Goal: Task Accomplishment & Management: Manage account settings

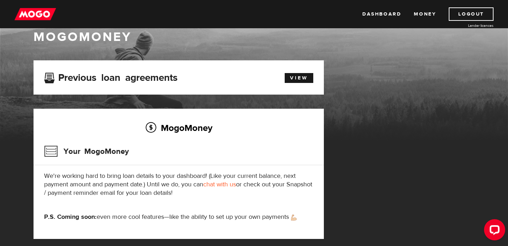
scroll to position [17, 0]
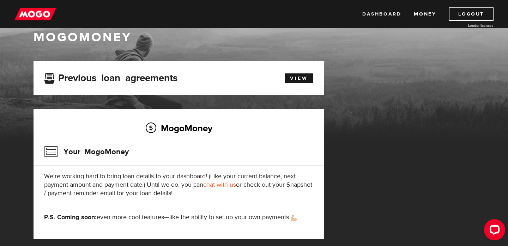
click at [390, 14] on link "Dashboard" at bounding box center [381, 13] width 39 height 13
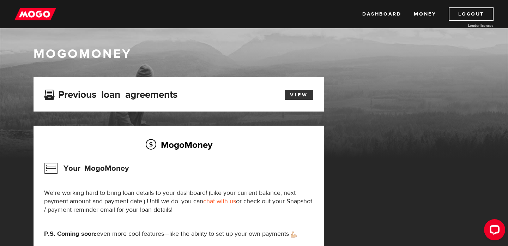
click at [296, 93] on link "View" at bounding box center [298, 95] width 29 height 10
click at [387, 13] on link "Dashboard" at bounding box center [381, 13] width 39 height 13
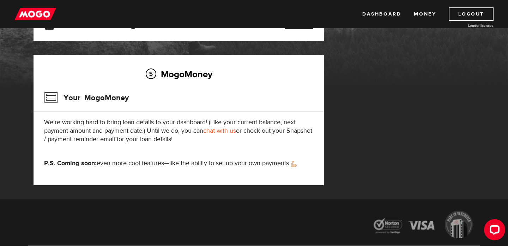
scroll to position [71, 0]
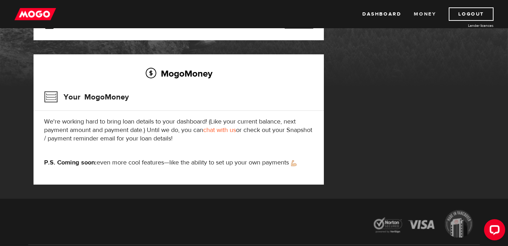
click at [419, 14] on link "Money" at bounding box center [424, 13] width 22 height 13
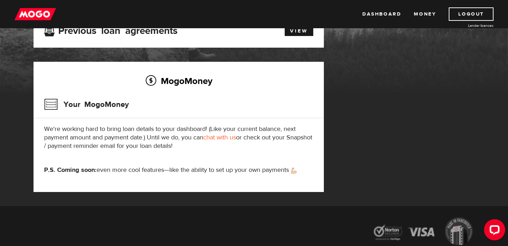
scroll to position [64, 0]
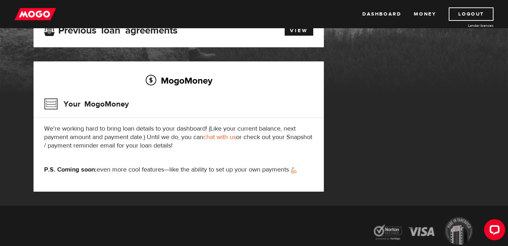
click at [226, 137] on link "chat with us" at bounding box center [219, 137] width 33 height 8
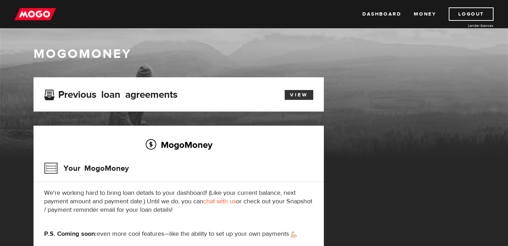
click at [305, 95] on link "View" at bounding box center [298, 95] width 29 height 10
